Goal: Information Seeking & Learning: Learn about a topic

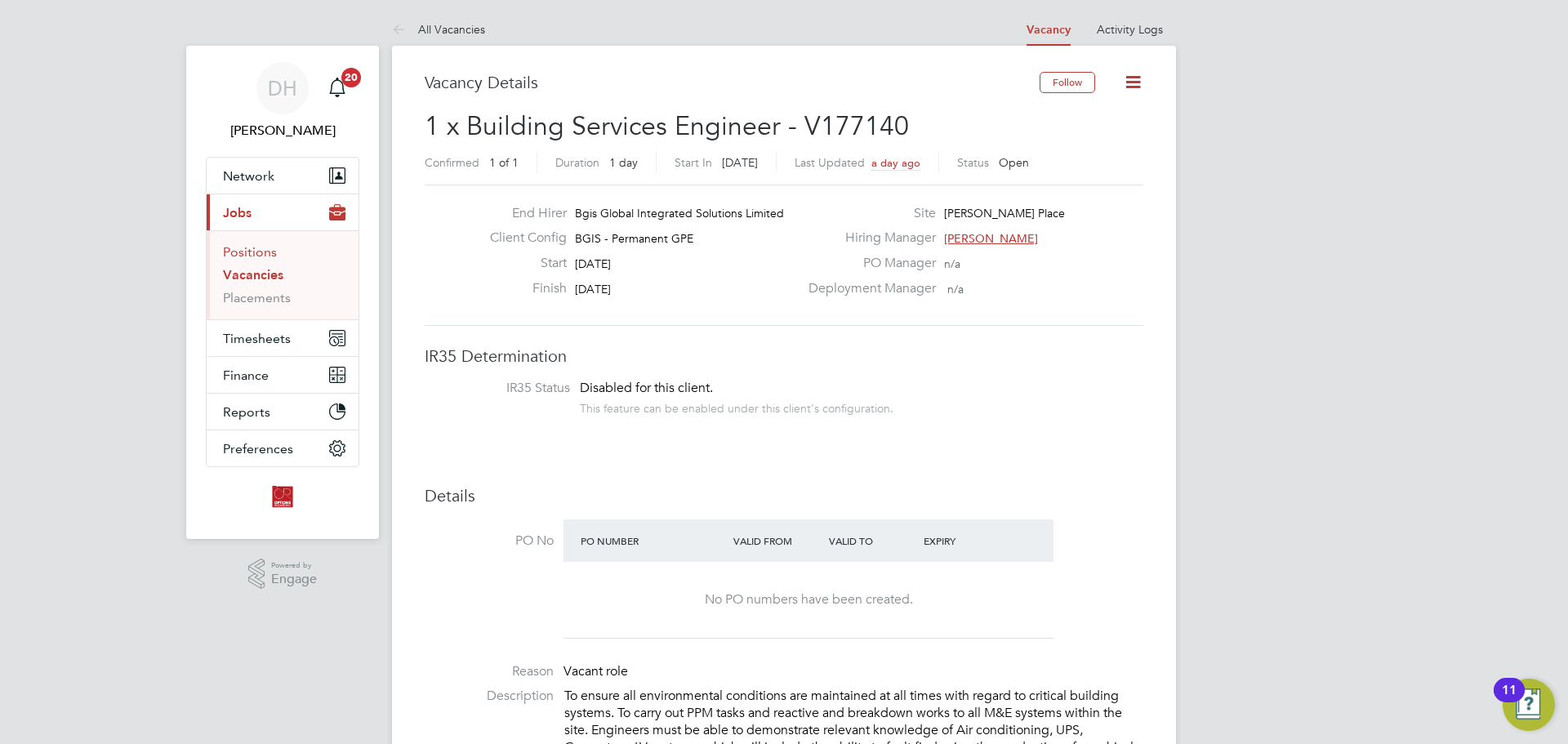
click at [247, 252] on link "Positions" at bounding box center [249, 252] width 54 height 15
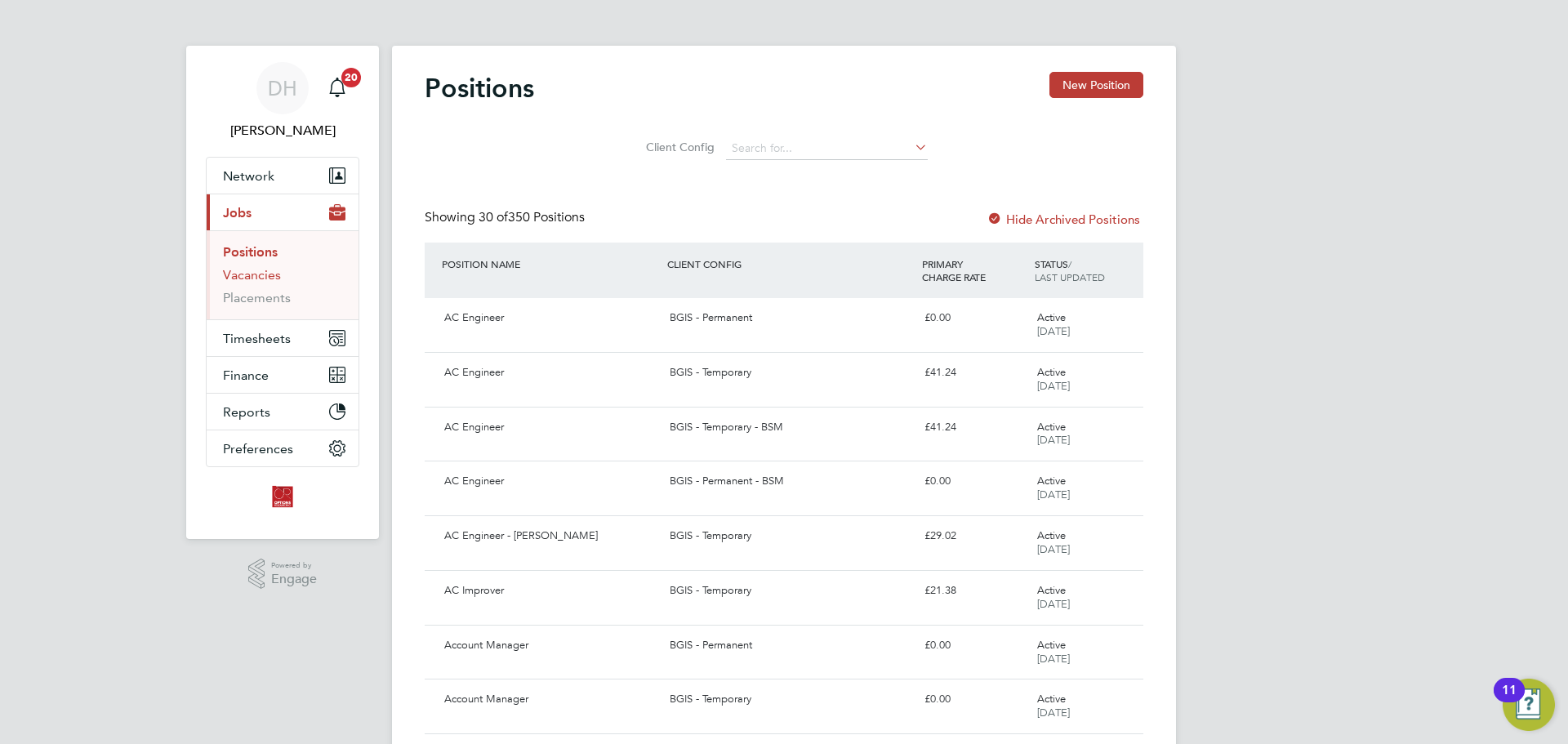
click at [247, 270] on link "Vacancies" at bounding box center [251, 275] width 58 height 15
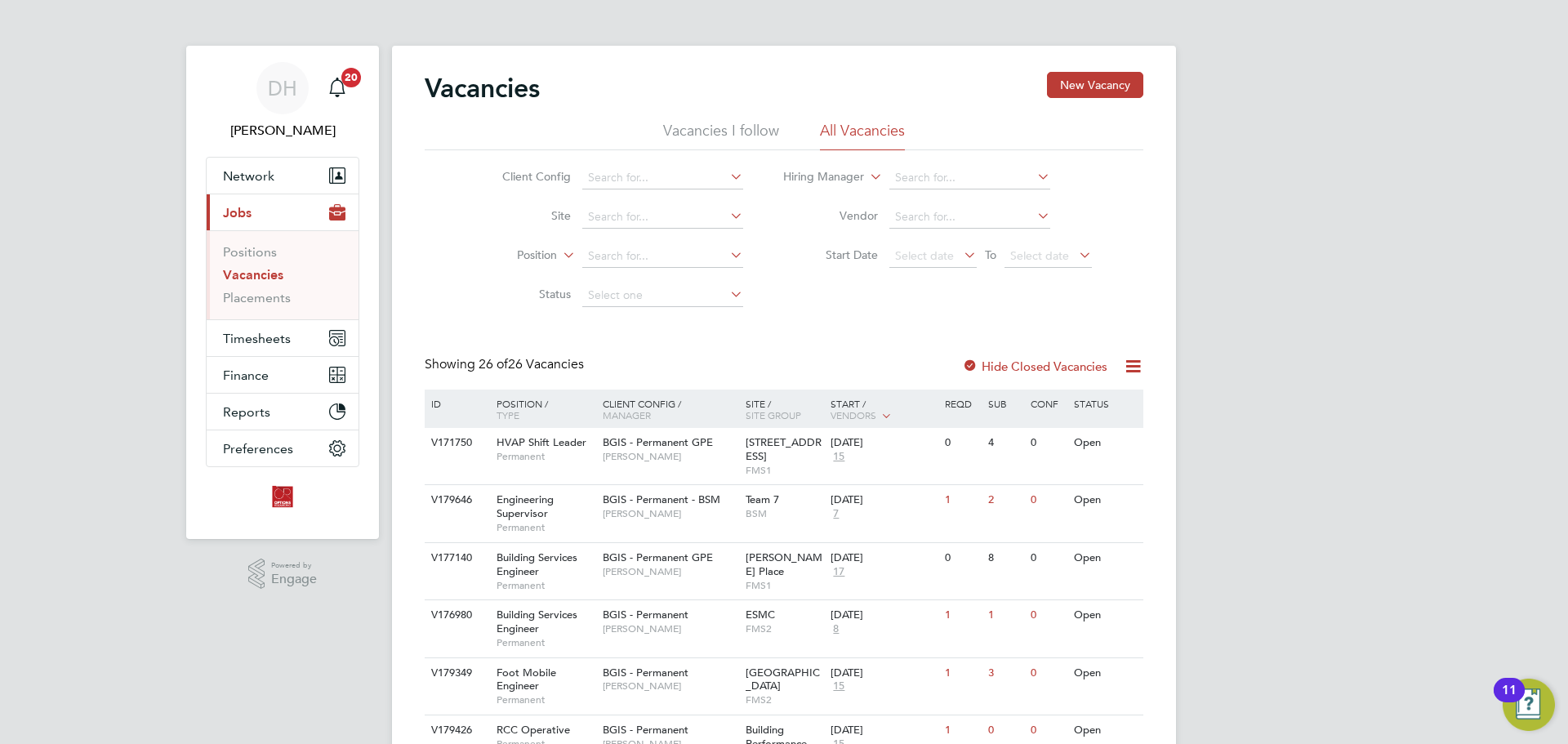
scroll to position [327, 0]
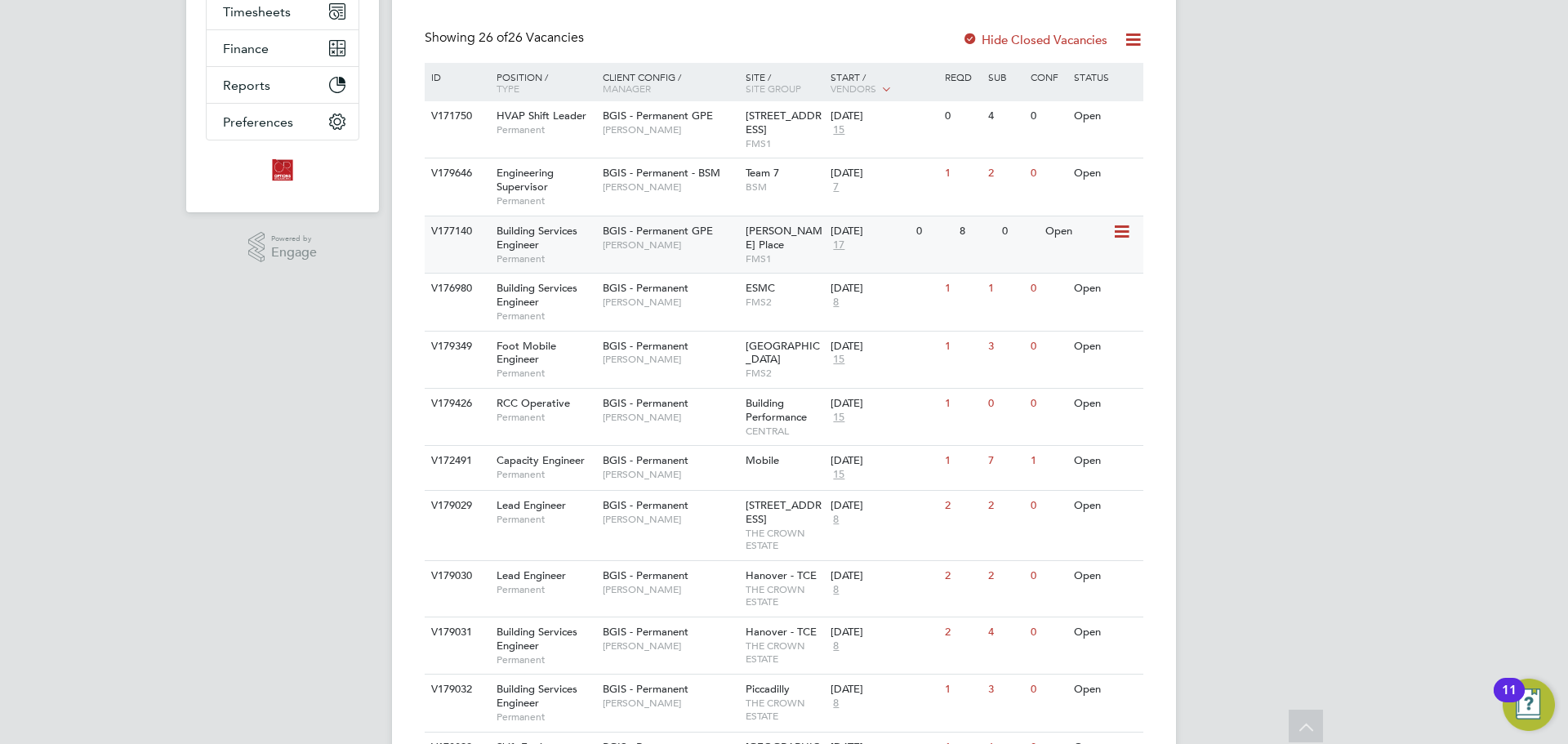
click at [683, 257] on div "BGIS - Permanent GPE Jasmin Padmore" at bounding box center [670, 237] width 143 height 42
click at [842, 245] on span "17" at bounding box center [838, 245] width 16 height 14
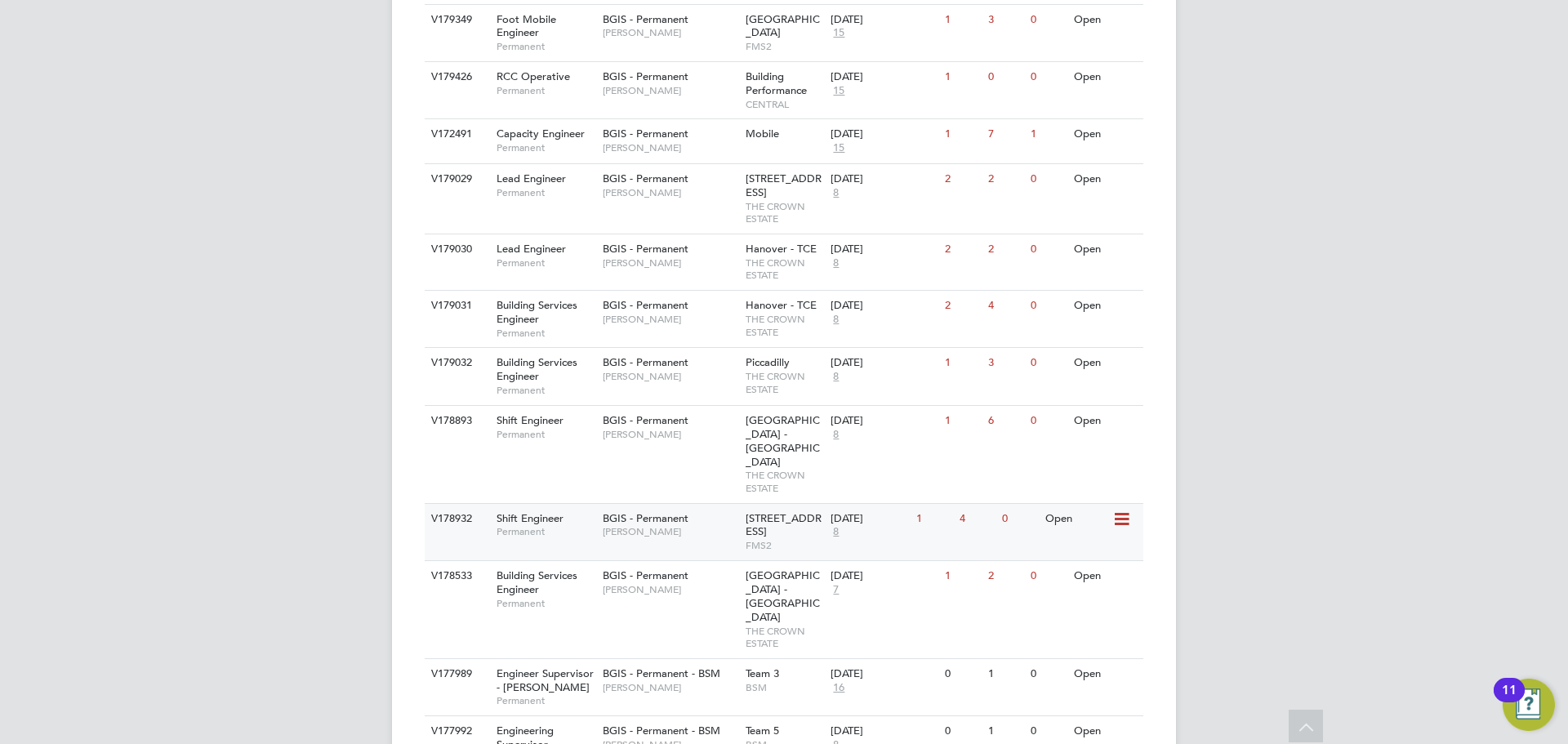
scroll to position [327, 0]
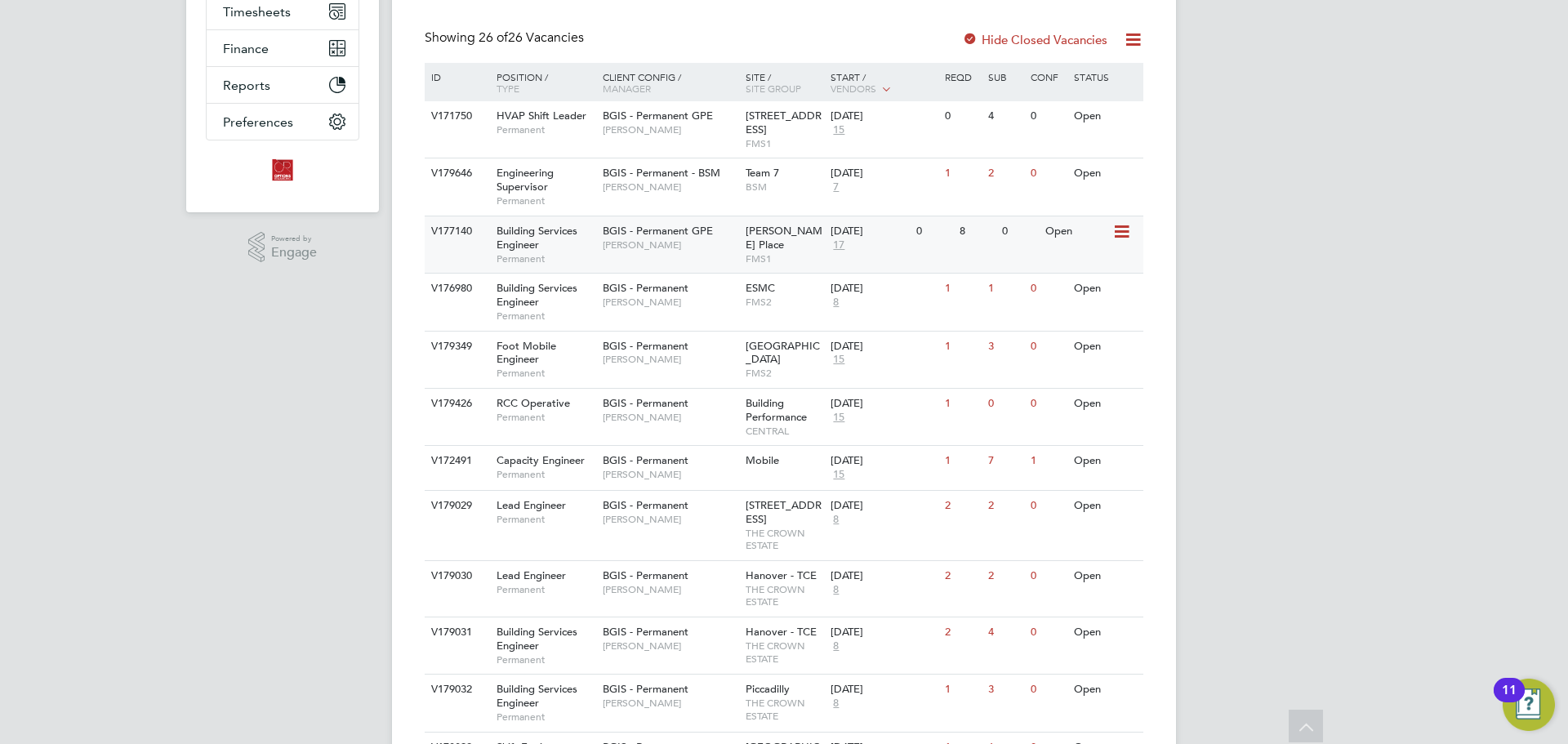
click at [654, 253] on div "BGIS - Permanent GPE Jasmin Padmore" at bounding box center [670, 237] width 143 height 42
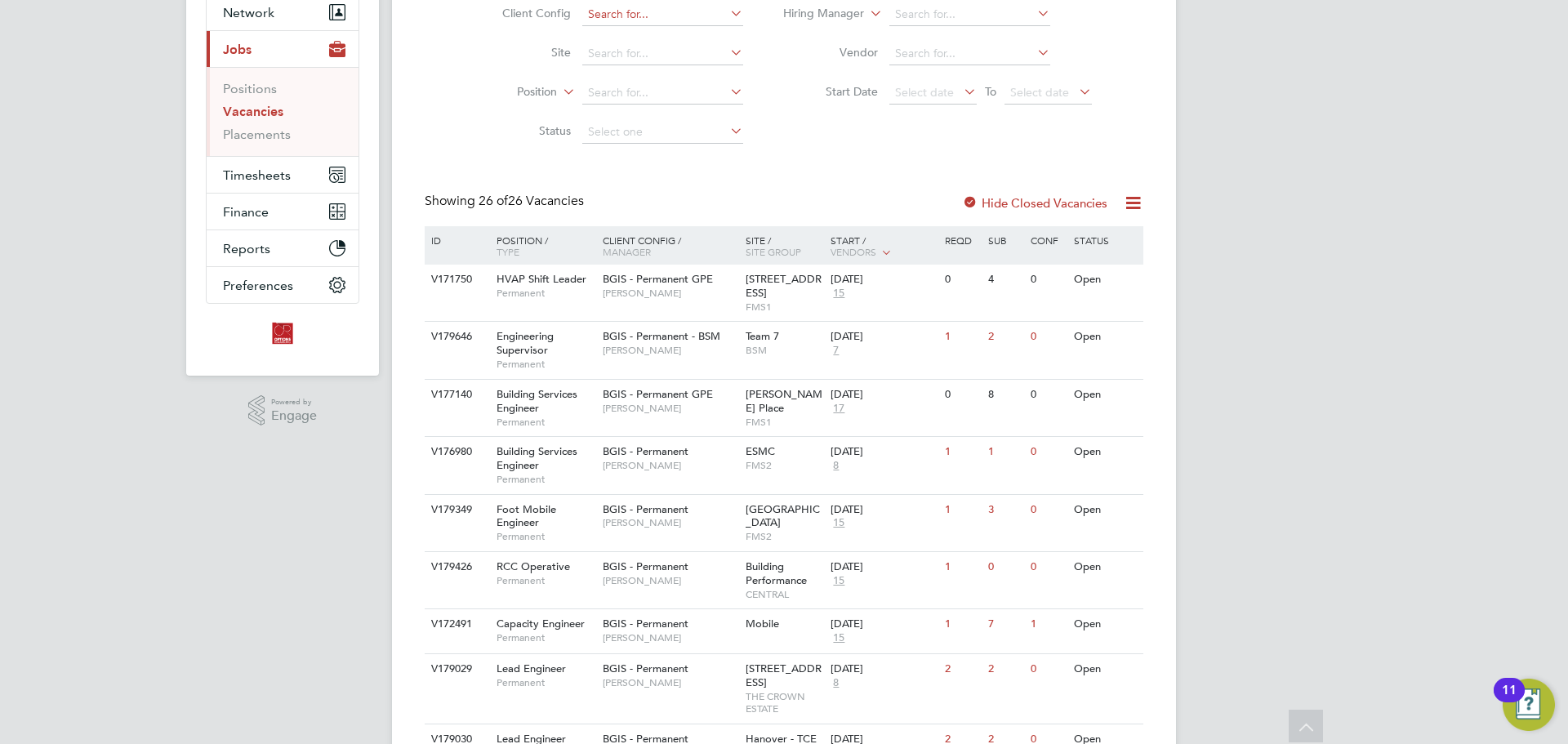
scroll to position [163, 0]
